Goal: Task Accomplishment & Management: Complete application form

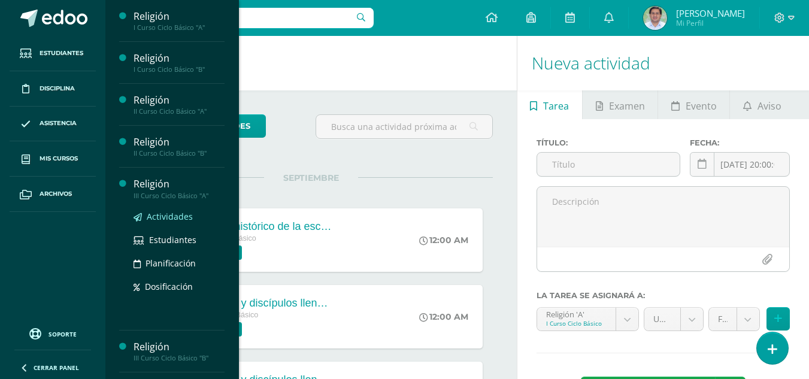
click at [169, 215] on span "Actividades" at bounding box center [170, 216] width 46 height 11
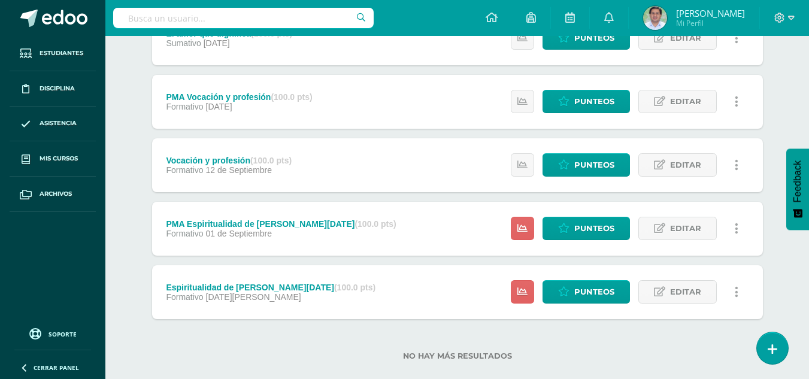
scroll to position [271, 0]
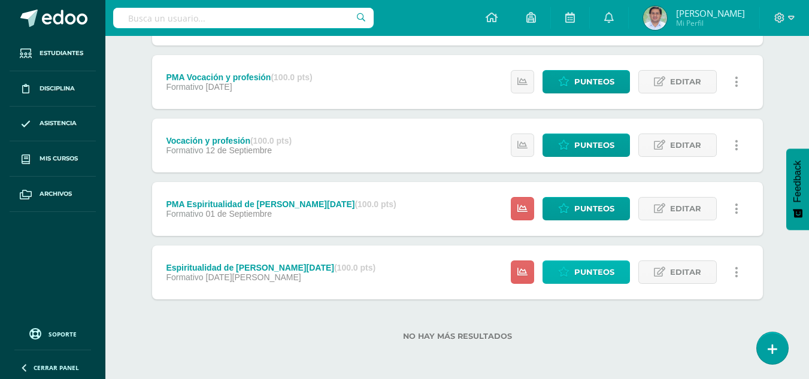
click at [603, 278] on span "Punteos" at bounding box center [594, 272] width 40 height 22
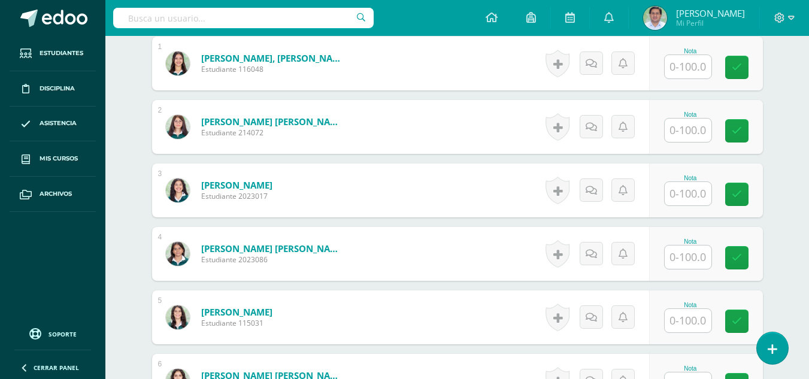
scroll to position [470, 0]
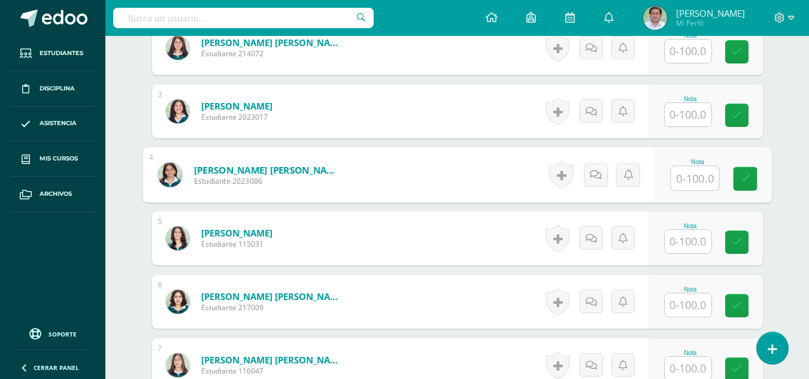
click at [691, 179] on input "text" at bounding box center [694, 178] width 48 height 24
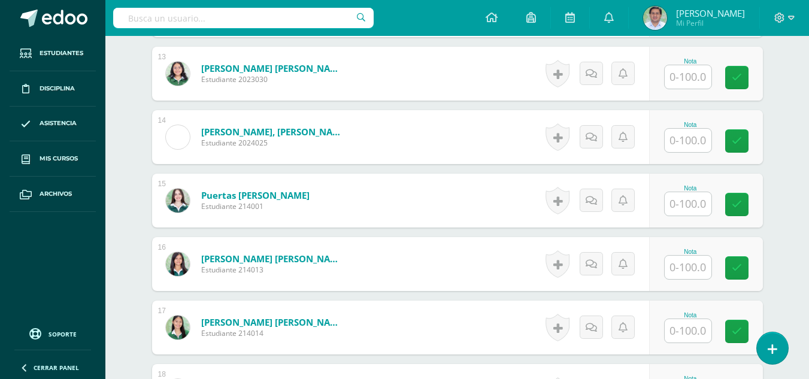
scroll to position [1445, 0]
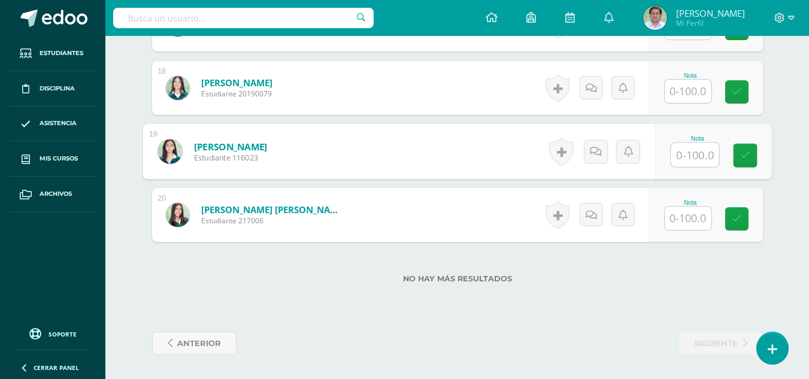
click at [681, 160] on input "text" at bounding box center [694, 155] width 48 height 24
type input "100"
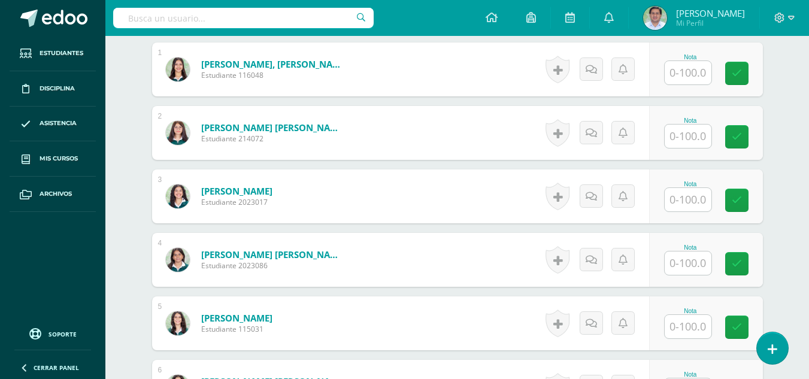
scroll to position [388, 0]
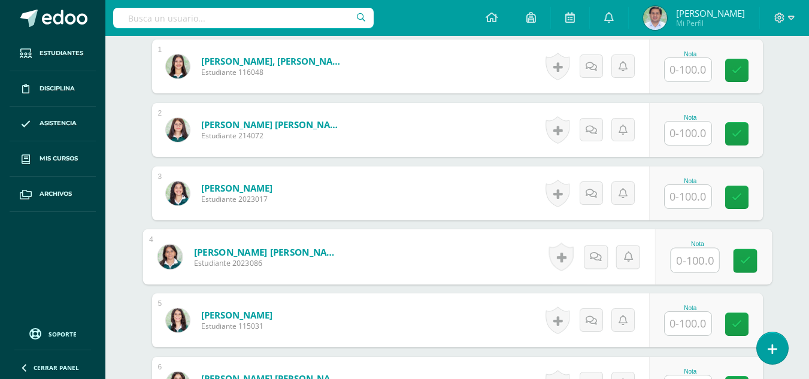
click at [687, 270] on input "text" at bounding box center [694, 260] width 48 height 24
type input "100"
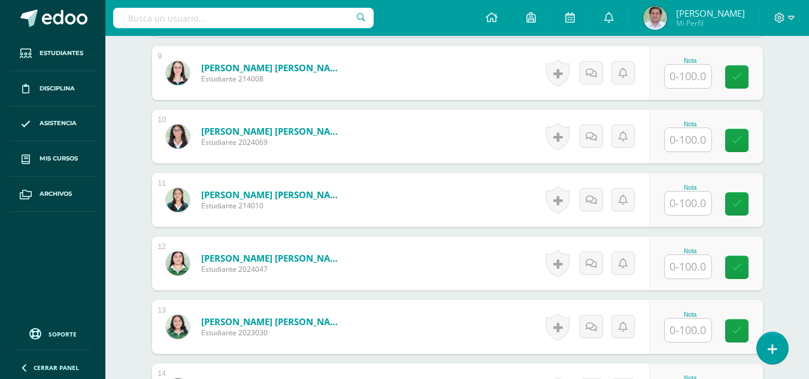
scroll to position [892, 0]
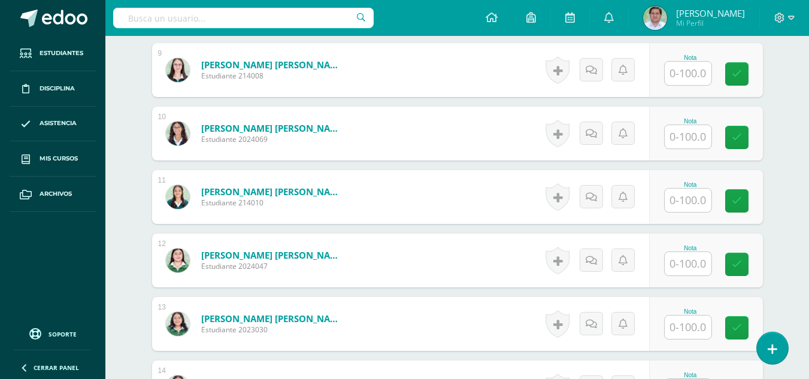
click at [685, 263] on input "text" at bounding box center [687, 263] width 47 height 23
type input "100"
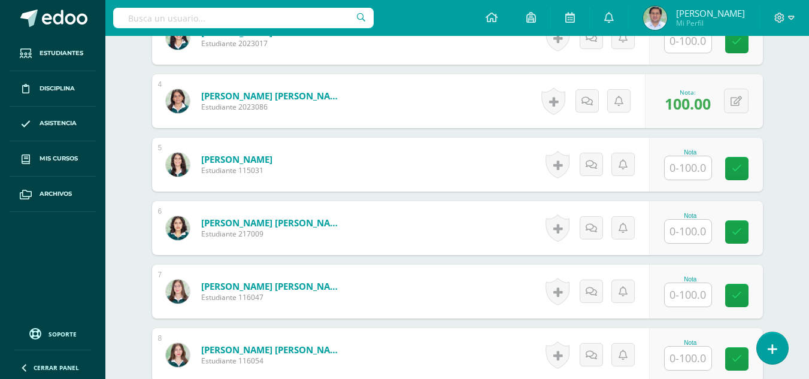
scroll to position [541, 0]
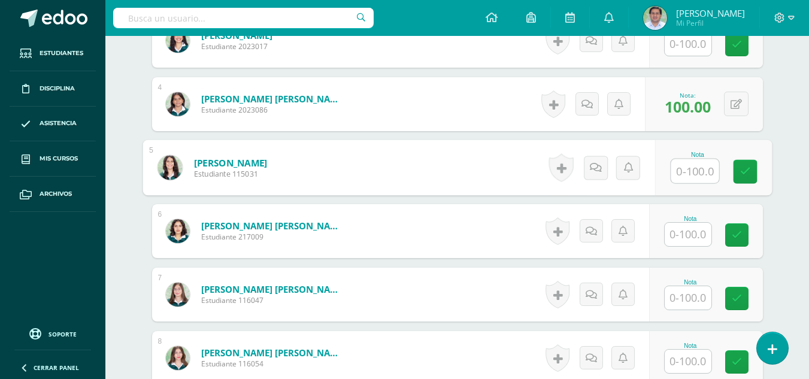
click at [687, 168] on input "text" at bounding box center [694, 171] width 48 height 24
type input "100"
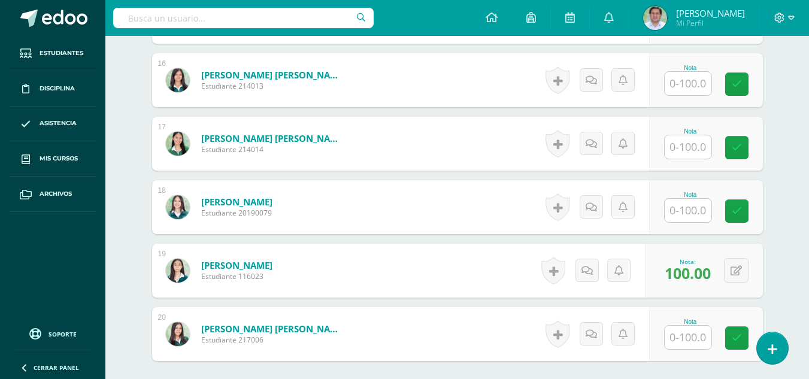
scroll to position [1335, 0]
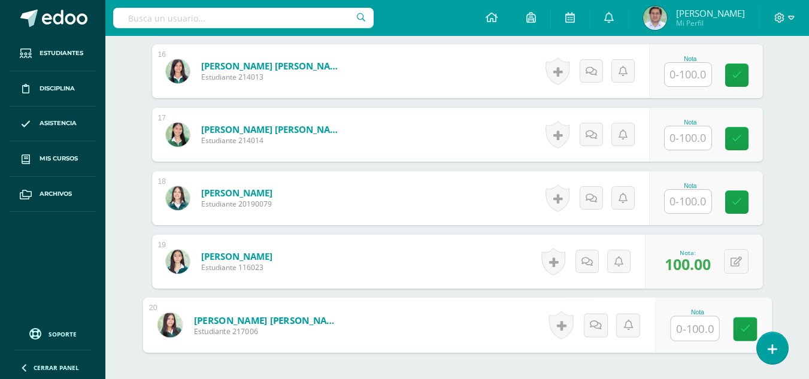
click at [693, 327] on input "text" at bounding box center [694, 329] width 48 height 24
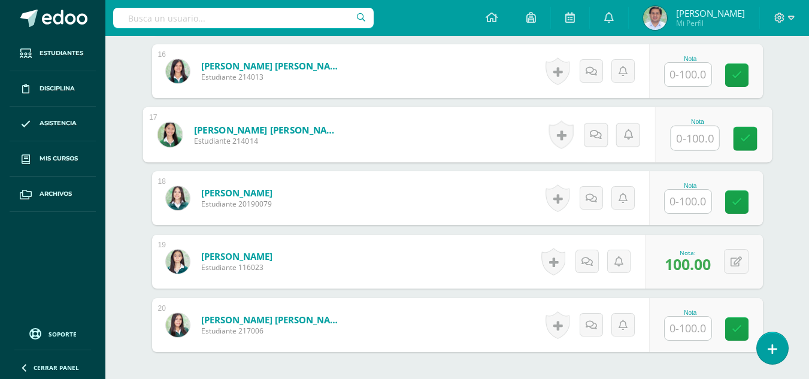
click at [692, 133] on input "text" at bounding box center [694, 138] width 48 height 24
type input "80"
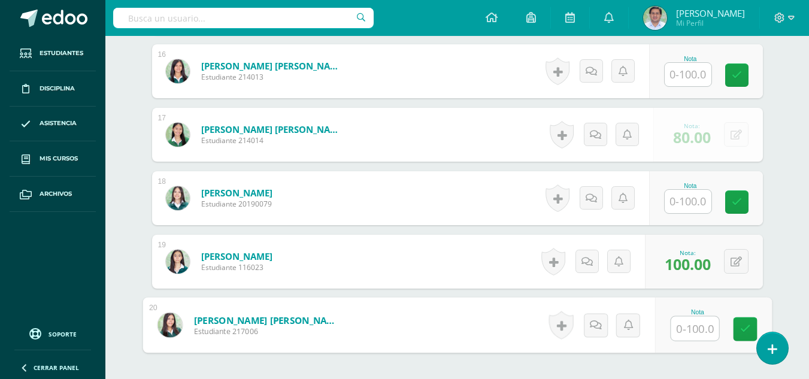
click at [682, 330] on input "text" at bounding box center [694, 329] width 48 height 24
type input "9"
type input "85"
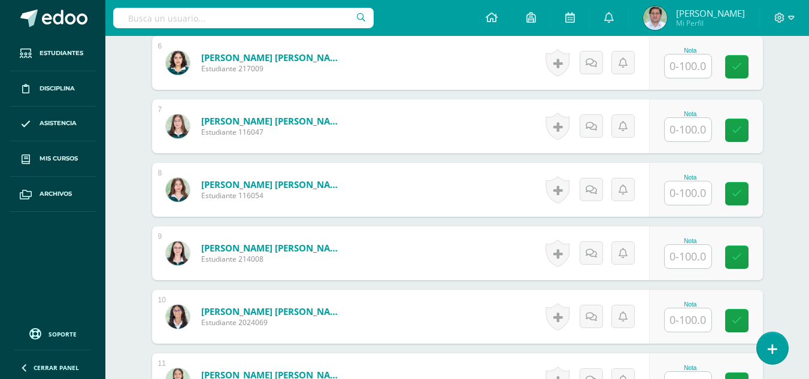
scroll to position [712, 0]
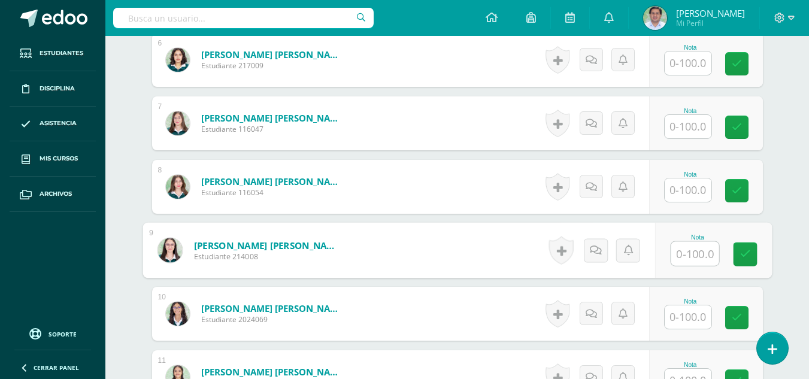
click at [685, 254] on input "text" at bounding box center [694, 254] width 48 height 24
type input "100"
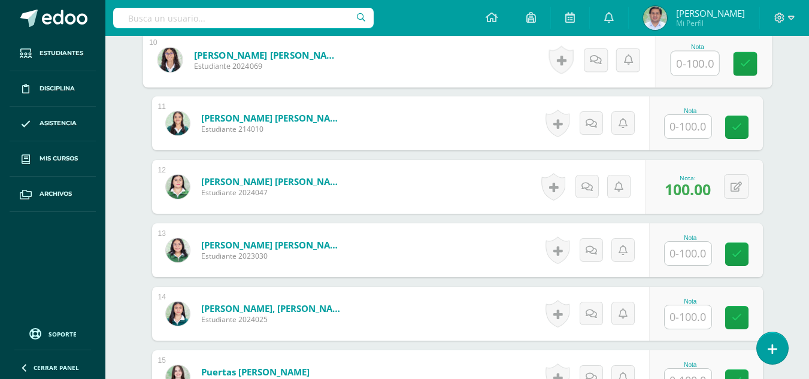
scroll to position [975, 0]
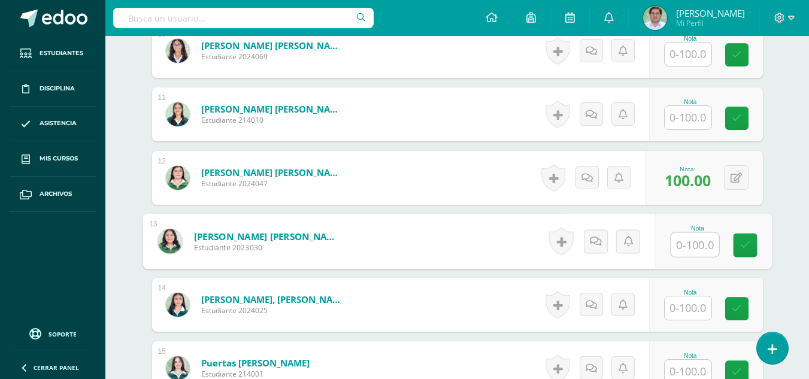
click at [693, 244] on input "text" at bounding box center [694, 245] width 48 height 24
type input "85"
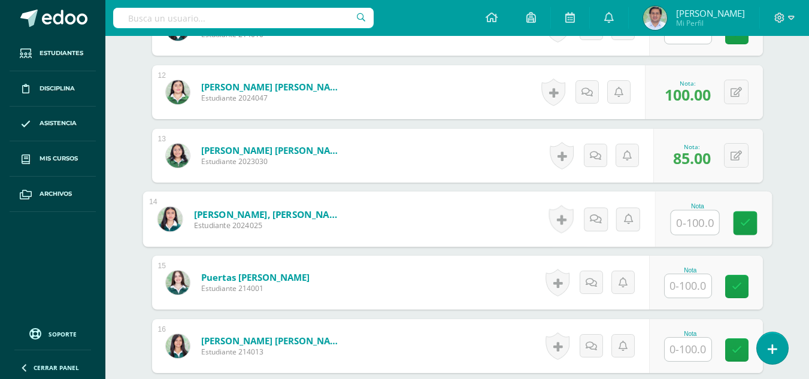
scroll to position [1045, 0]
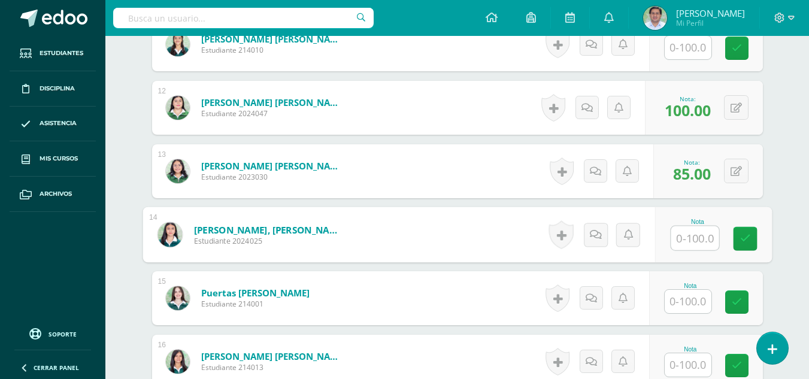
click at [692, 234] on input "text" at bounding box center [694, 238] width 48 height 24
type input "100"
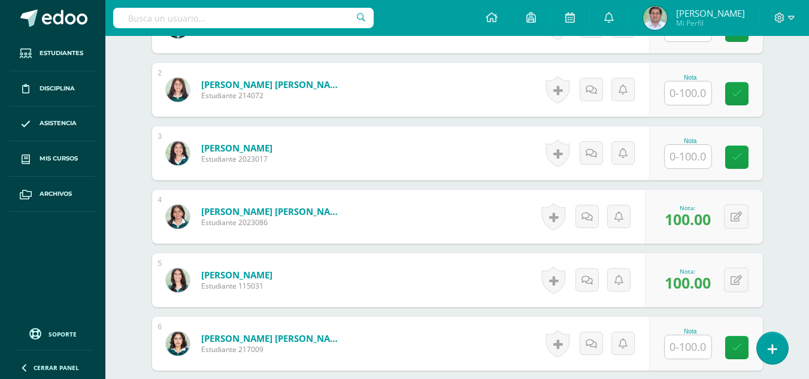
scroll to position [370, 0]
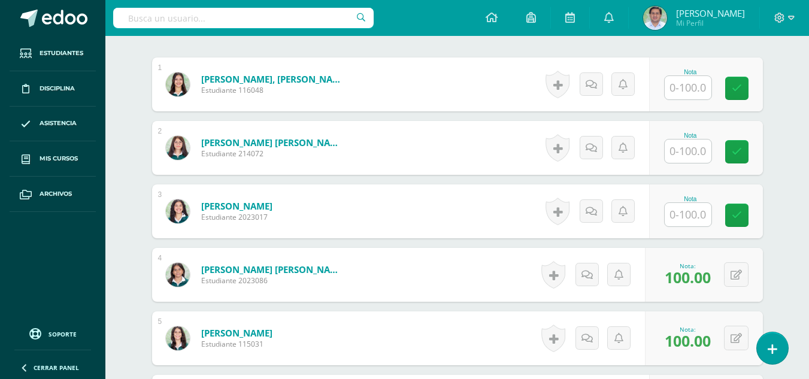
click at [659, 211] on div "Nota" at bounding box center [706, 211] width 114 height 54
click at [685, 220] on input "text" at bounding box center [694, 215] width 48 height 24
type input "100"
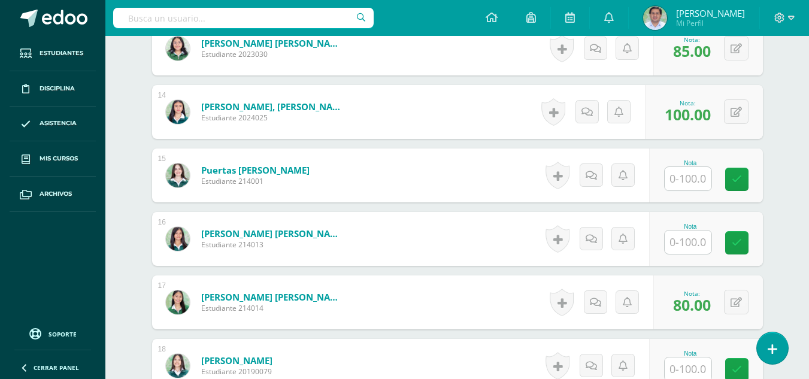
scroll to position [1164, 0]
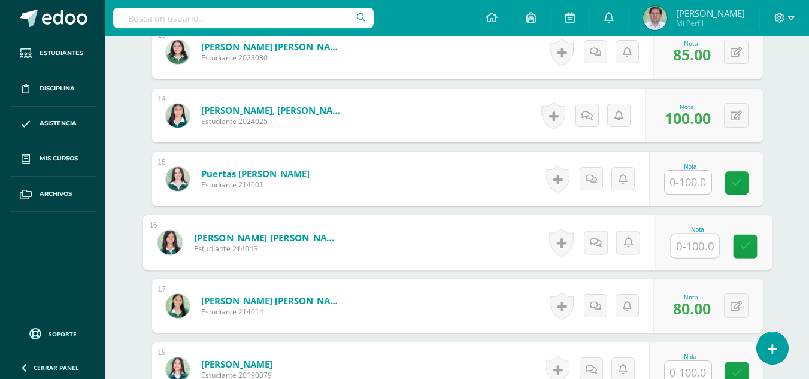
click at [686, 246] on input "text" at bounding box center [694, 246] width 48 height 24
type input "100"
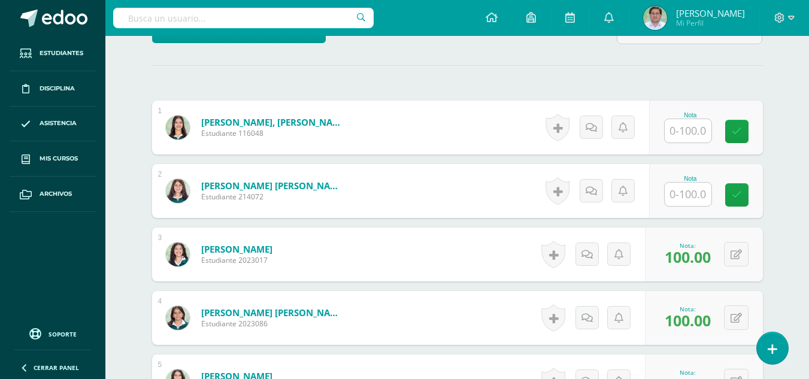
scroll to position [333, 0]
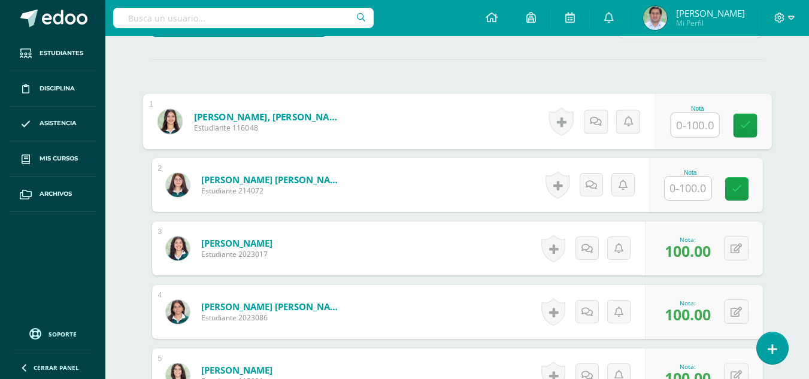
click at [687, 125] on input "text" at bounding box center [694, 125] width 48 height 24
type input "90"
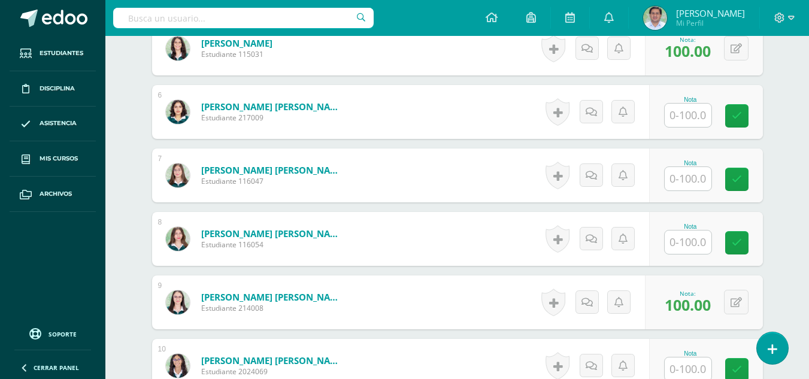
scroll to position [669, 0]
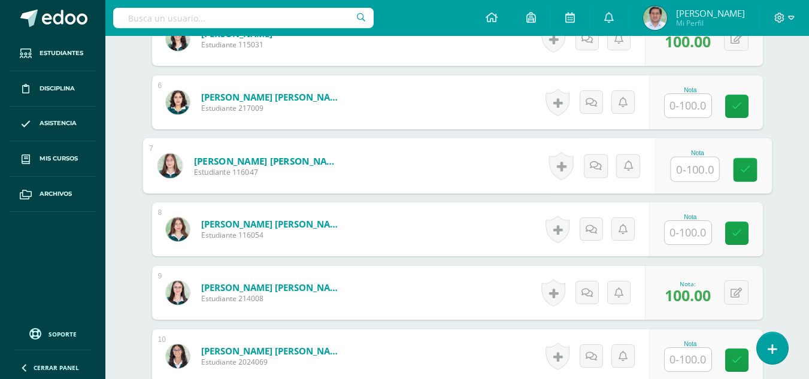
click at [697, 160] on input "text" at bounding box center [694, 169] width 48 height 24
type input "90"
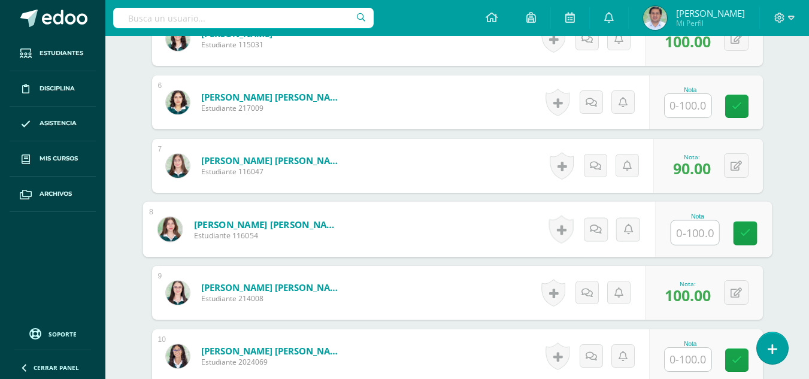
click at [694, 232] on input "text" at bounding box center [694, 233] width 48 height 24
type input "100"
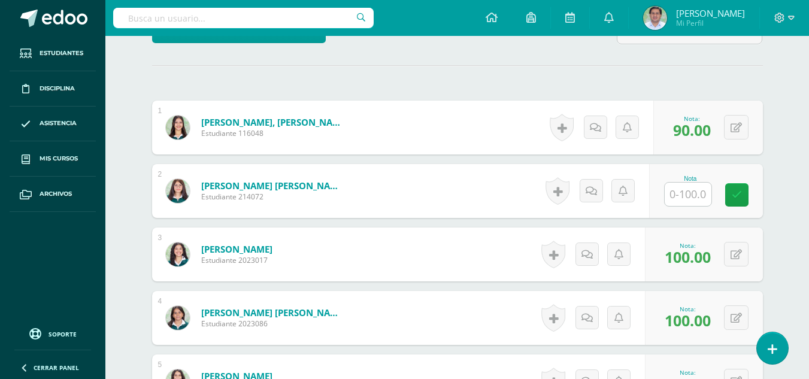
scroll to position [318, 0]
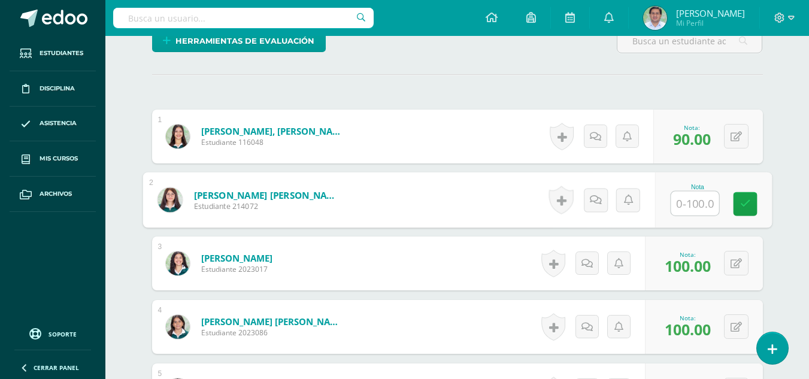
click at [692, 196] on input "text" at bounding box center [694, 204] width 48 height 24
type input "100"
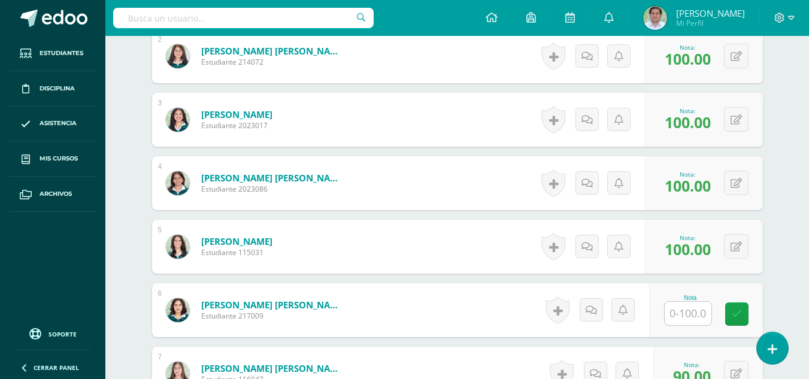
scroll to position [0, 0]
